Goal: Task Accomplishment & Management: Use online tool/utility

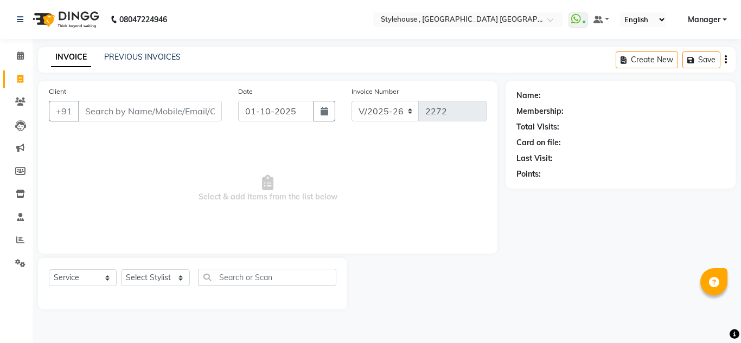
select select "7793"
select select "service"
click at [179, 276] on select "Select Stylist [PERSON_NAME] [PERSON_NAME] [PERSON_NAME] MAMMA Manager [PERSON_…" at bounding box center [155, 277] width 69 height 17
select select "88660"
click at [121, 269] on select "Select Stylist [PERSON_NAME] [PERSON_NAME] [PERSON_NAME] MAMMA Manager [PERSON_…" at bounding box center [155, 277] width 69 height 17
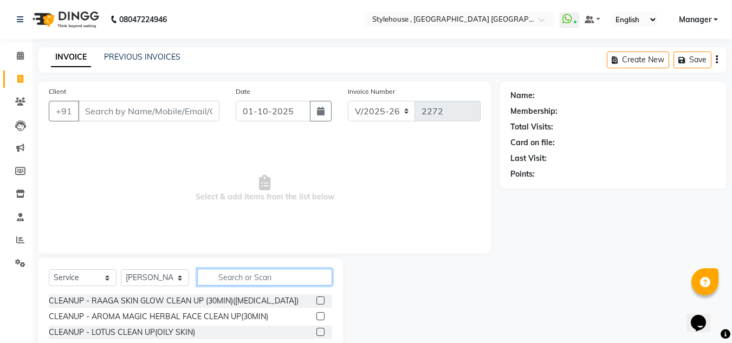
click at [291, 284] on input "text" at bounding box center [264, 277] width 135 height 17
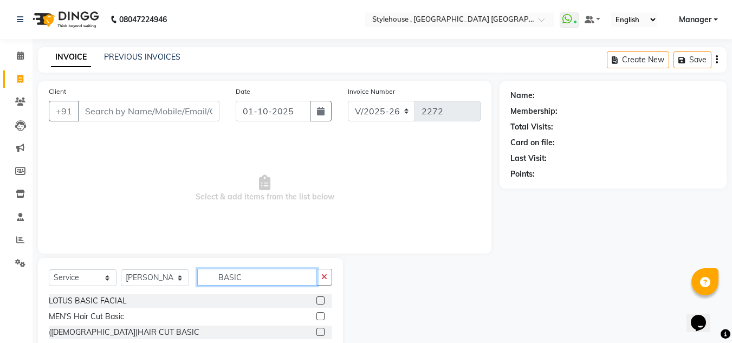
type input "BASIC"
click at [320, 331] on label at bounding box center [321, 332] width 8 height 8
click at [320, 331] on input "checkbox" at bounding box center [320, 332] width 7 height 7
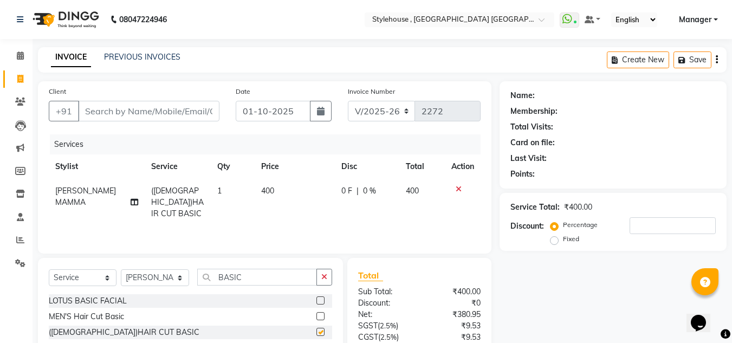
checkbox input "false"
click at [151, 113] on input "Client" at bounding box center [149, 111] width 142 height 21
type input "6"
type input "0"
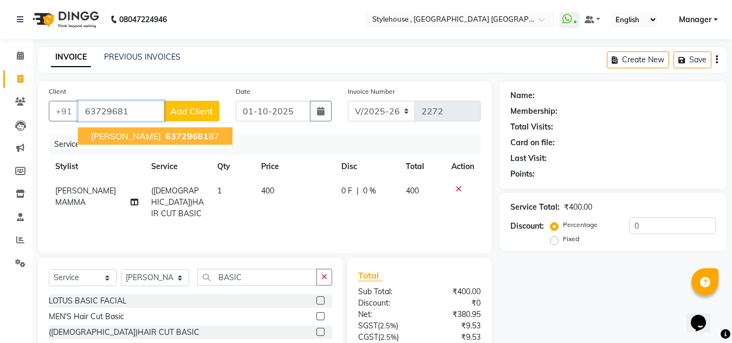
click at [195, 131] on span "63729681" at bounding box center [186, 136] width 43 height 11
type input "6372968187"
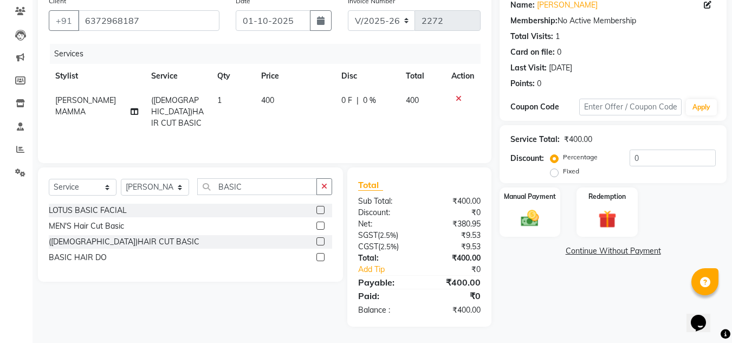
scroll to position [36, 0]
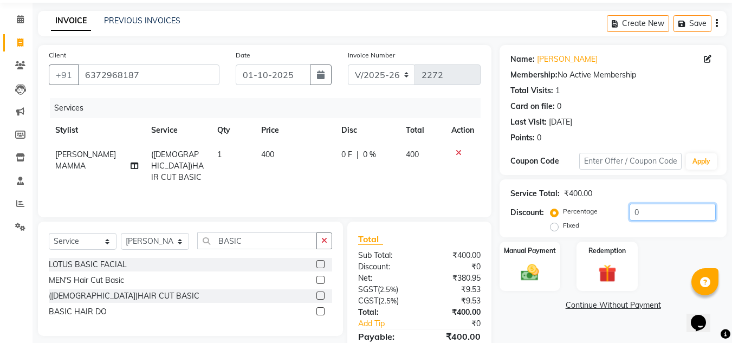
click at [647, 217] on input "0" at bounding box center [673, 212] width 86 height 17
type input "20"
click at [109, 243] on select "Select Service Product Membership Package Voucher Prepaid Gift Card" at bounding box center [83, 241] width 68 height 17
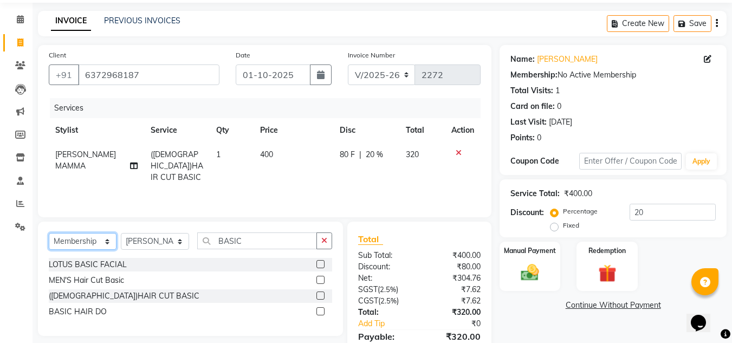
click at [49, 233] on select "Select Service Product Membership Package Voucher Prepaid Gift Card" at bounding box center [83, 241] width 68 height 17
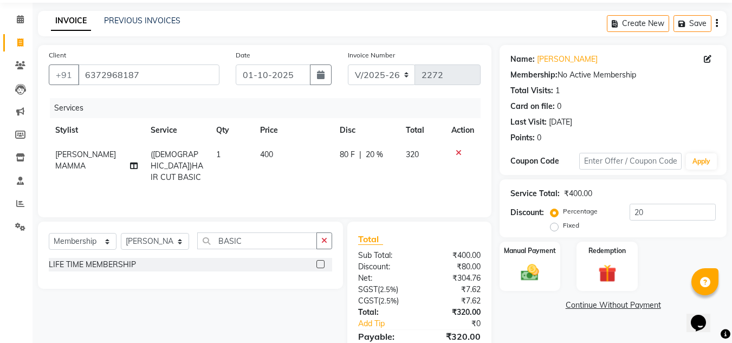
click at [323, 262] on label at bounding box center [321, 264] width 8 height 8
click at [323, 262] on input "checkbox" at bounding box center [320, 264] width 7 height 7
select select "select"
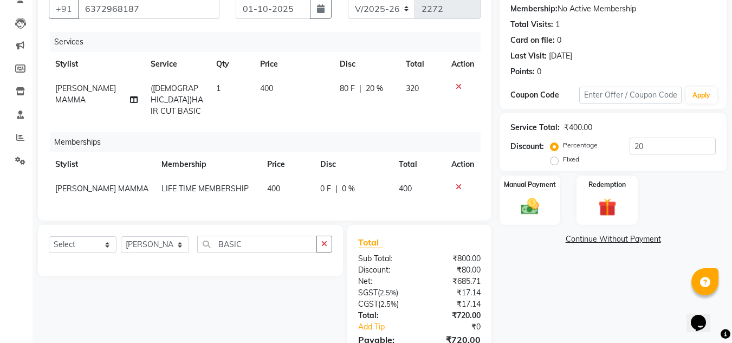
scroll to position [48, 0]
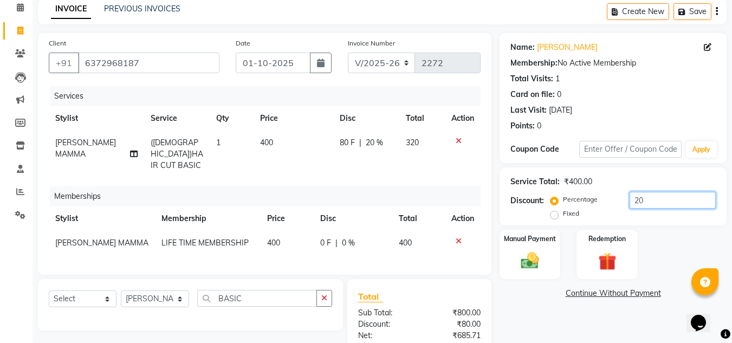
click at [657, 203] on input "20" at bounding box center [673, 200] width 86 height 17
type input "2"
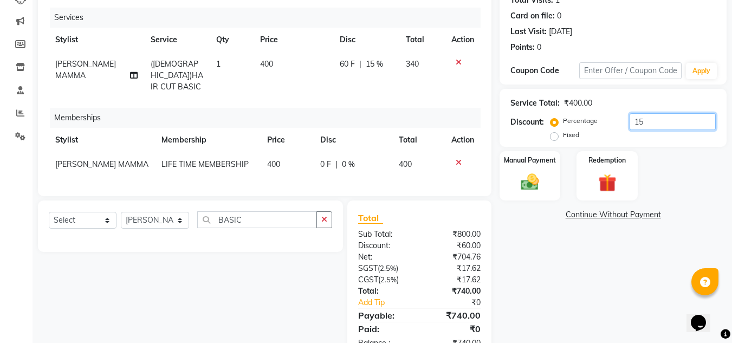
scroll to position [157, 0]
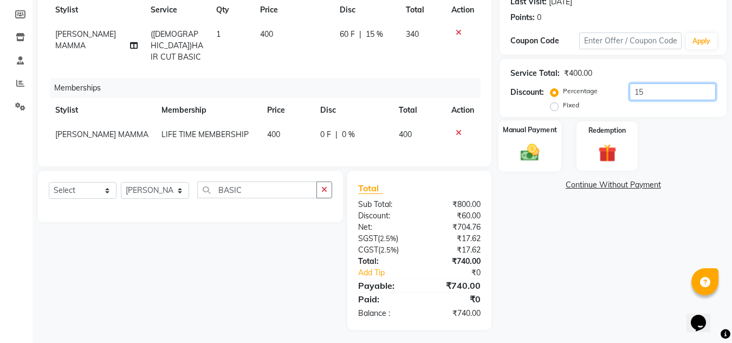
type input "15"
click at [533, 161] on img at bounding box center [530, 153] width 30 height 22
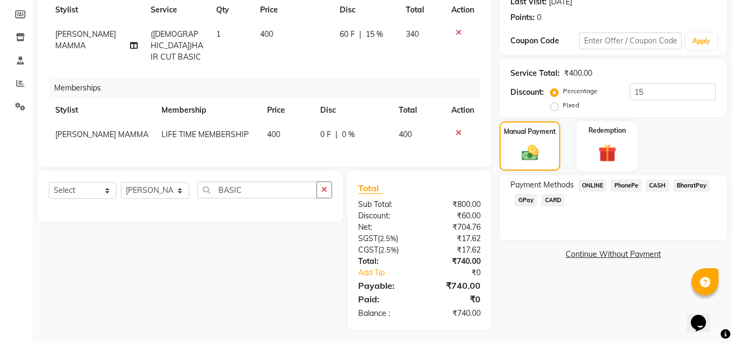
click at [665, 185] on span "CASH" at bounding box center [657, 185] width 23 height 12
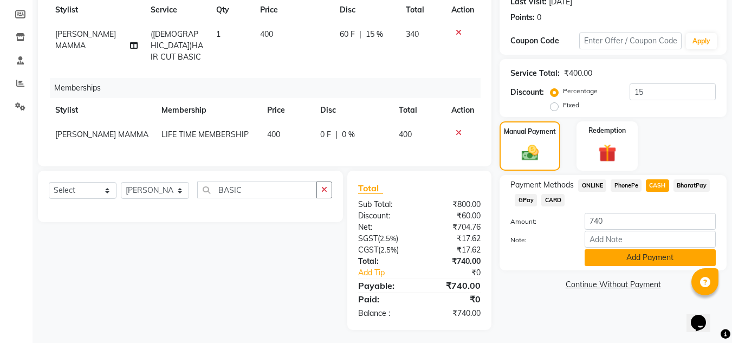
click at [636, 255] on button "Add Payment" at bounding box center [650, 257] width 131 height 17
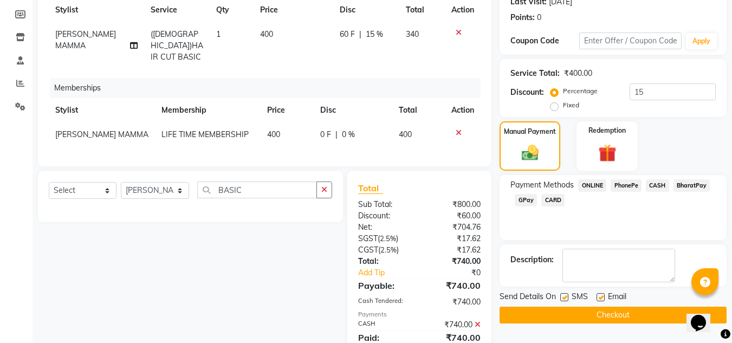
click at [634, 314] on button "Checkout" at bounding box center [613, 315] width 227 height 17
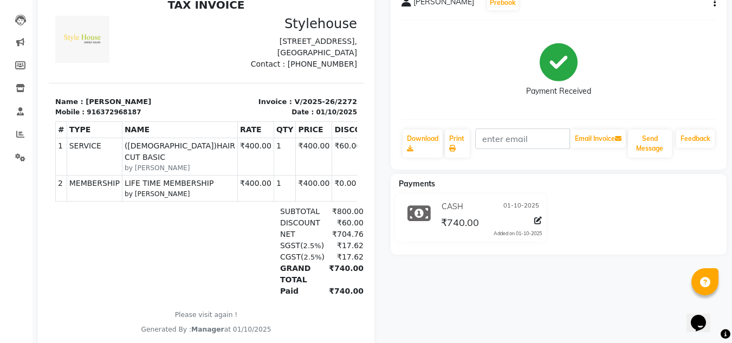
scroll to position [34, 0]
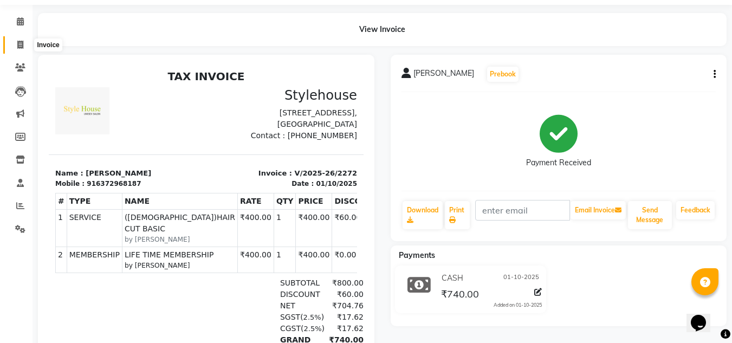
click at [20, 46] on icon at bounding box center [20, 45] width 6 height 8
select select "service"
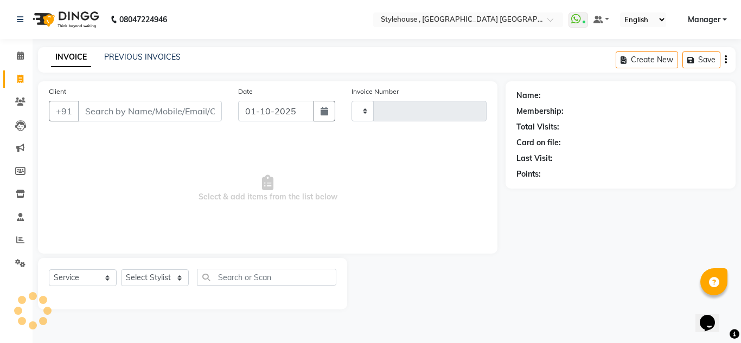
type input "2273"
select select "7793"
